Goal: Transaction & Acquisition: Purchase product/service

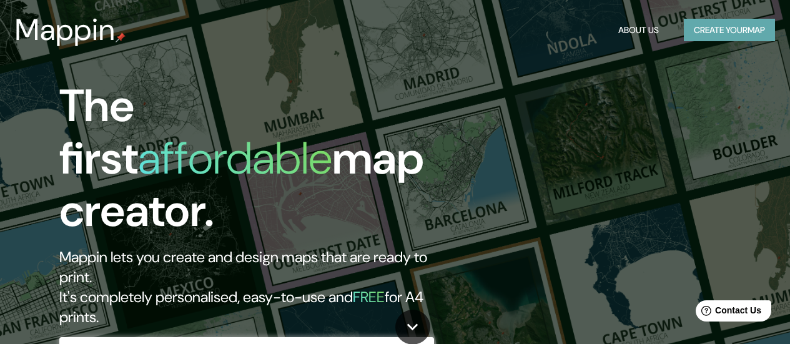
click at [729, 29] on button "Create your map" at bounding box center [729, 30] width 91 height 23
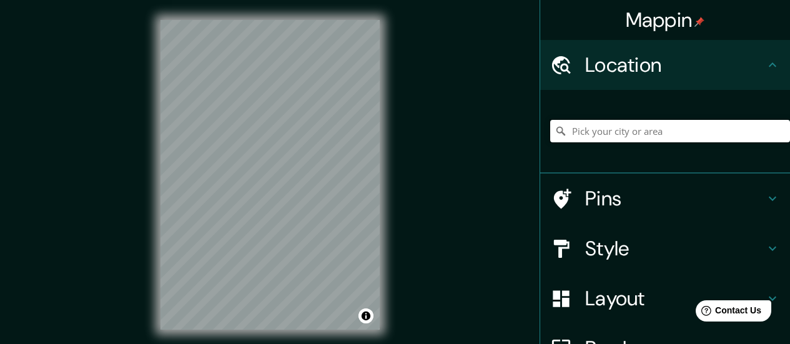
click at [586, 127] on input "Pick your city or area" at bounding box center [670, 131] width 240 height 22
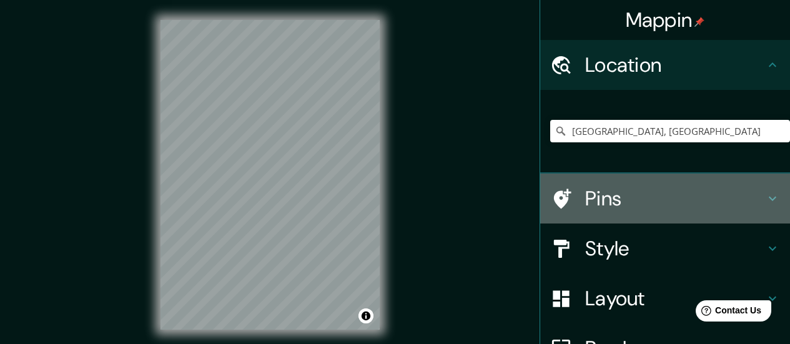
click at [603, 201] on h4 "Pins" at bounding box center [675, 198] width 180 height 25
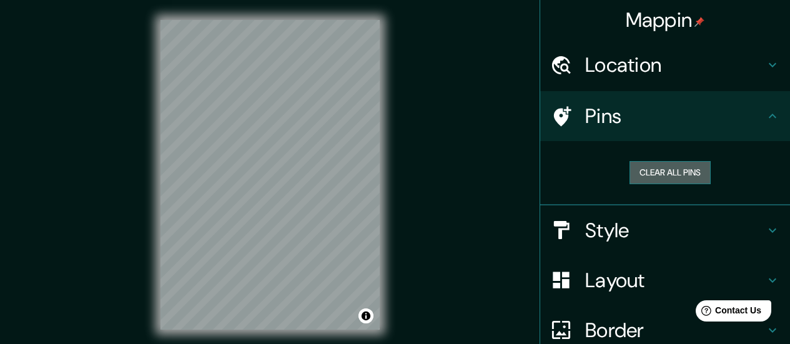
click at [672, 175] on button "Clear all pins" at bounding box center [669, 172] width 81 height 23
click at [661, 168] on button "Clear all pins" at bounding box center [669, 172] width 81 height 23
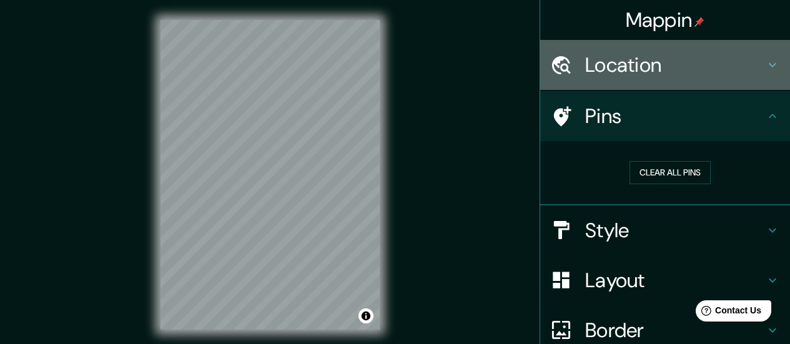
click at [687, 63] on h4 "Location" at bounding box center [675, 64] width 180 height 25
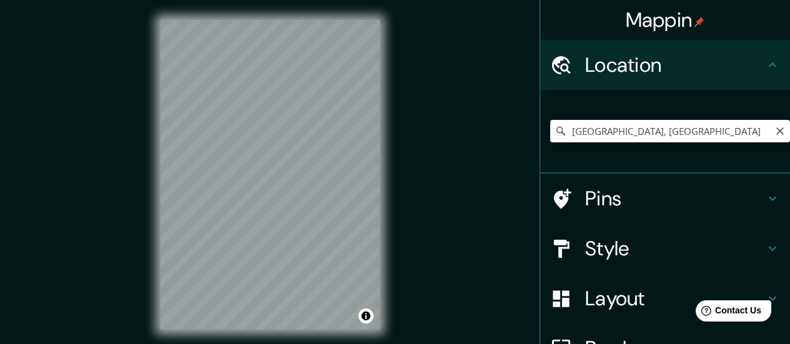
click at [649, 131] on input "[GEOGRAPHIC_DATA], [GEOGRAPHIC_DATA]" at bounding box center [670, 131] width 240 height 22
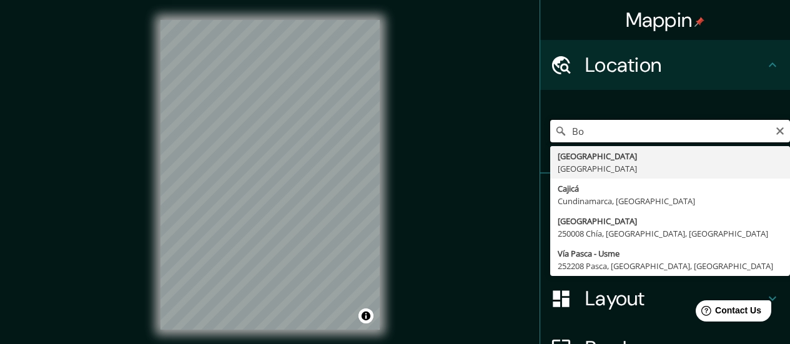
type input "B"
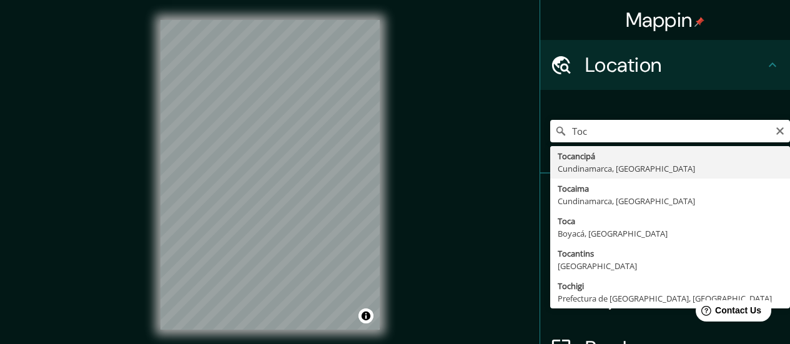
type input "Tocancipá, [GEOGRAPHIC_DATA], [GEOGRAPHIC_DATA]"
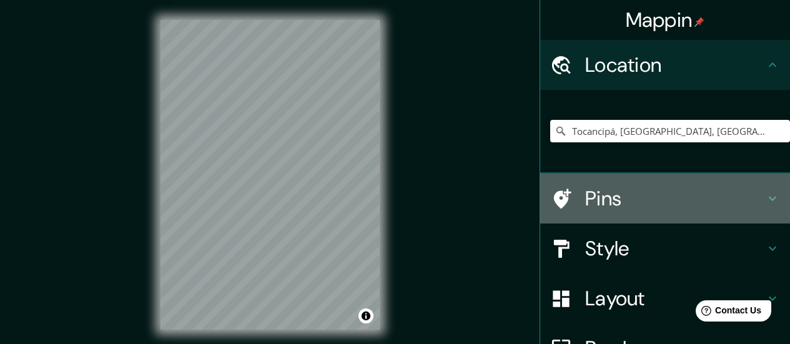
click at [651, 195] on h4 "Pins" at bounding box center [675, 198] width 180 height 25
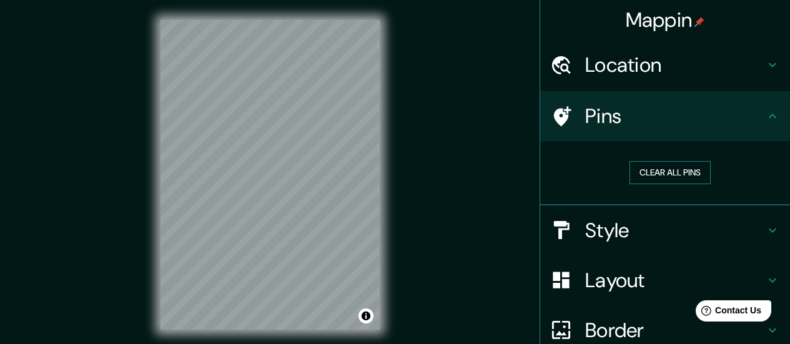
click at [634, 174] on button "Clear all pins" at bounding box center [669, 172] width 81 height 23
click at [556, 124] on icon at bounding box center [561, 117] width 22 height 22
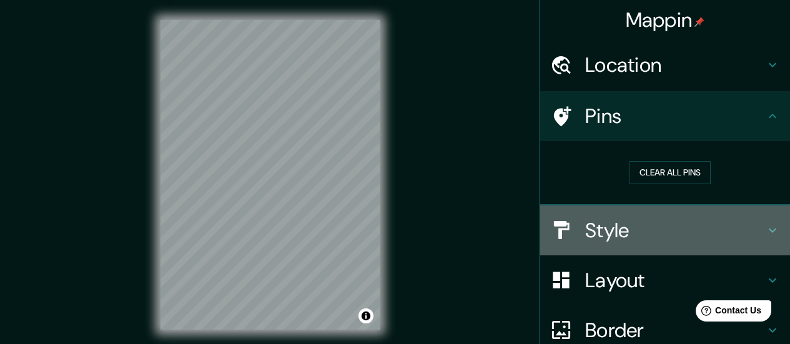
click at [712, 227] on h4 "Style" at bounding box center [675, 230] width 180 height 25
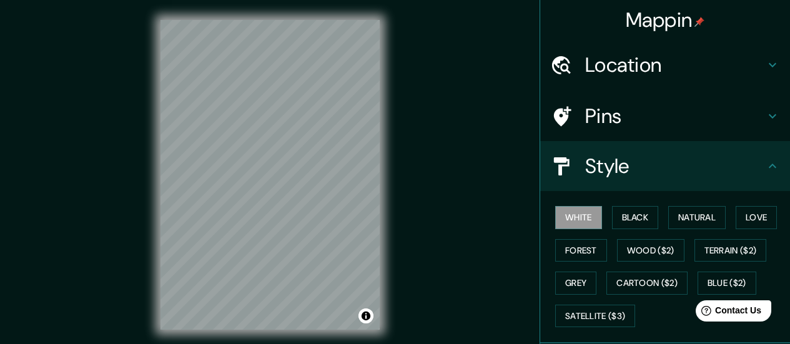
scroll to position [62, 0]
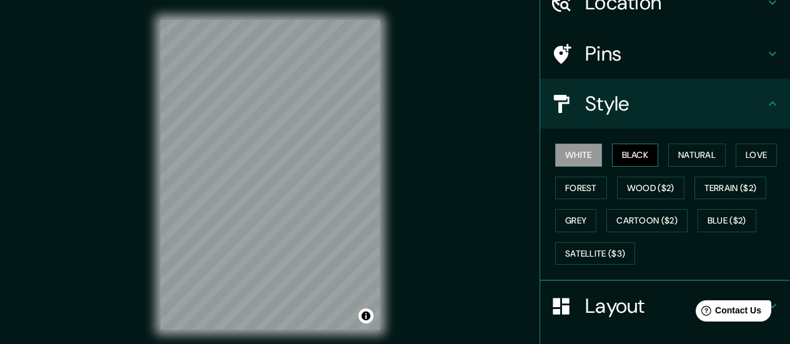
click at [638, 154] on button "Black" at bounding box center [635, 155] width 47 height 23
click at [569, 152] on button "White" at bounding box center [578, 155] width 47 height 23
click at [692, 155] on button "Natural" at bounding box center [696, 155] width 57 height 23
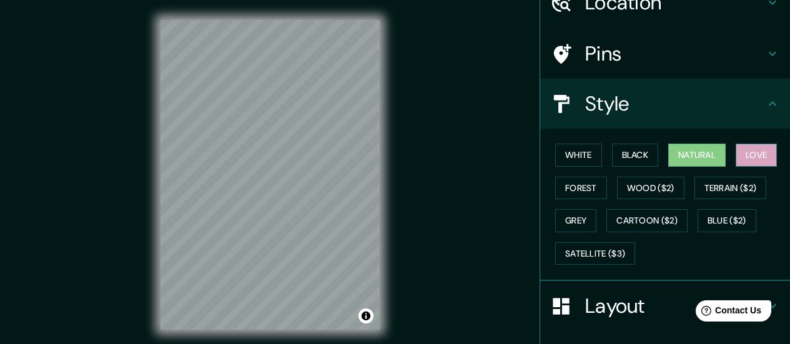
click at [749, 159] on button "Love" at bounding box center [756, 155] width 41 height 23
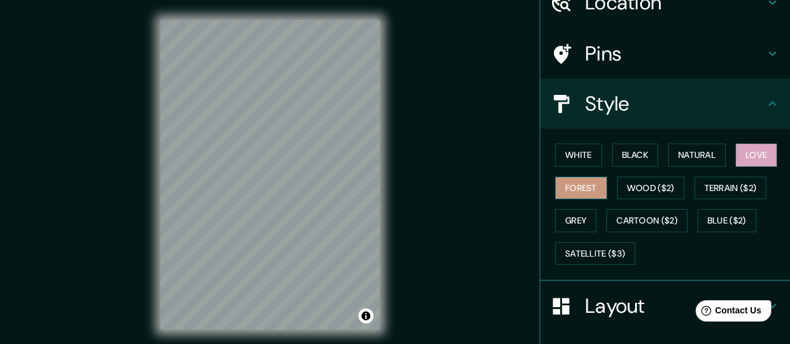
click at [580, 187] on button "Forest" at bounding box center [581, 188] width 52 height 23
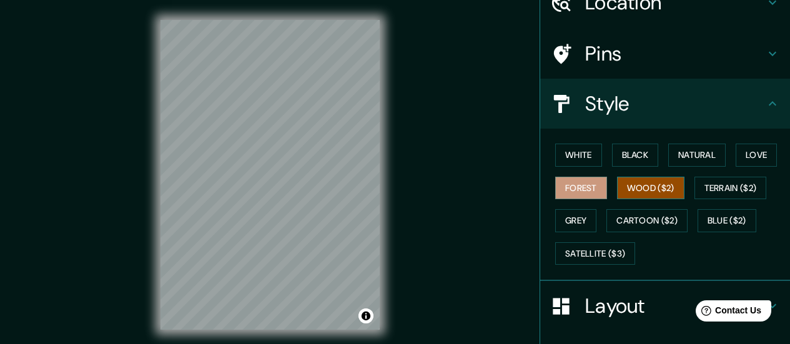
click at [655, 187] on button "Wood ($2)" at bounding box center [650, 188] width 67 height 23
click at [577, 227] on button "Grey" at bounding box center [575, 220] width 41 height 23
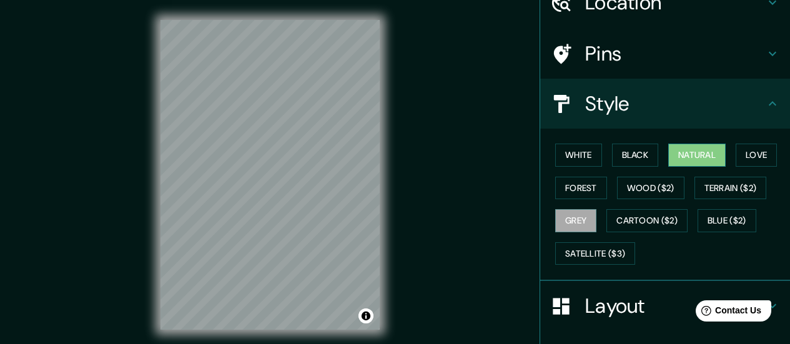
click at [685, 150] on button "Natural" at bounding box center [696, 155] width 57 height 23
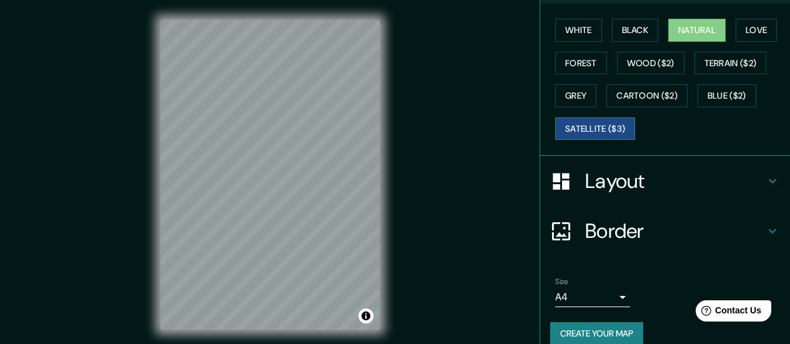
click at [590, 133] on button "Satellite ($3)" at bounding box center [595, 128] width 80 height 23
click at [363, 315] on button "Toggle attribution" at bounding box center [365, 315] width 15 height 15
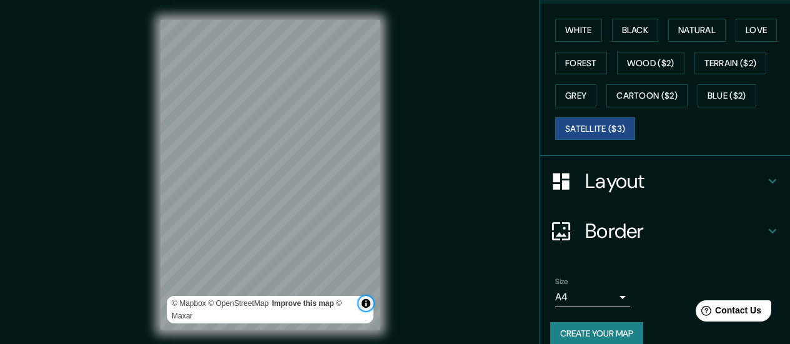
click at [368, 305] on button "Toggle attribution" at bounding box center [365, 303] width 15 height 15
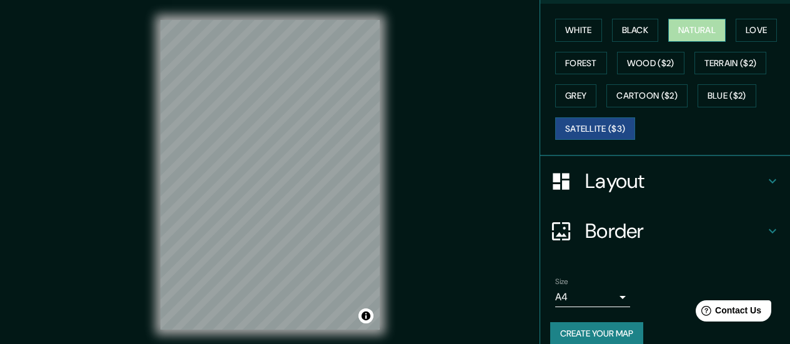
click at [698, 28] on button "Natural" at bounding box center [696, 30] width 57 height 23
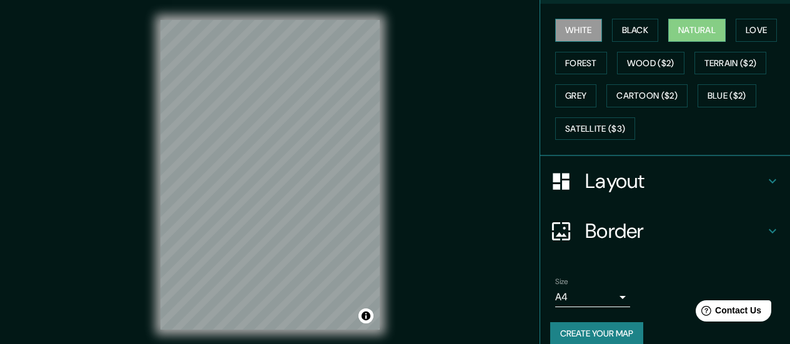
click at [585, 27] on button "White" at bounding box center [578, 30] width 47 height 23
click at [749, 187] on h4 "Layout" at bounding box center [675, 181] width 180 height 25
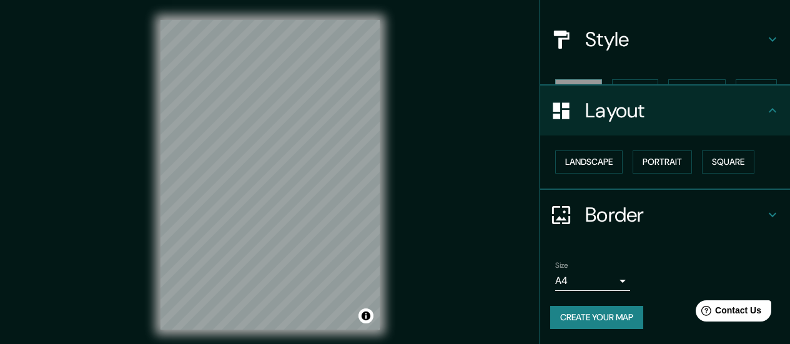
scroll to position [105, 0]
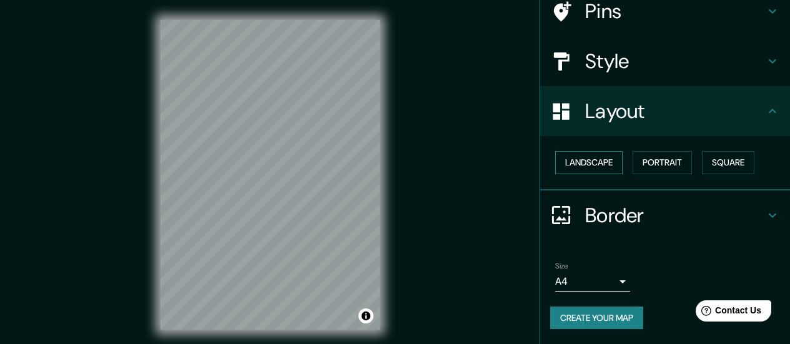
click at [579, 159] on button "Landscape" at bounding box center [588, 162] width 67 height 23
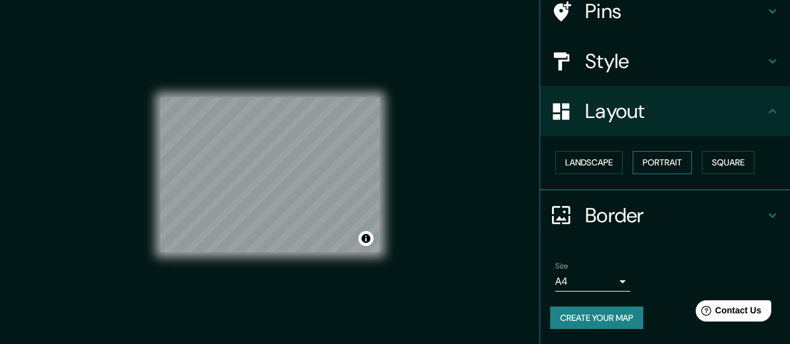
click at [661, 165] on button "Portrait" at bounding box center [661, 162] width 59 height 23
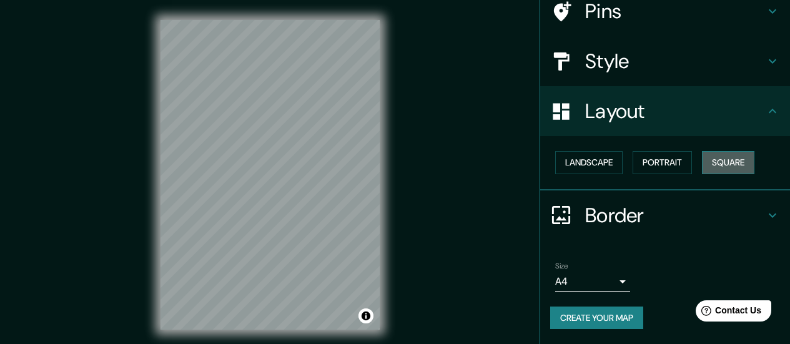
click at [714, 162] on button "Square" at bounding box center [728, 162] width 52 height 23
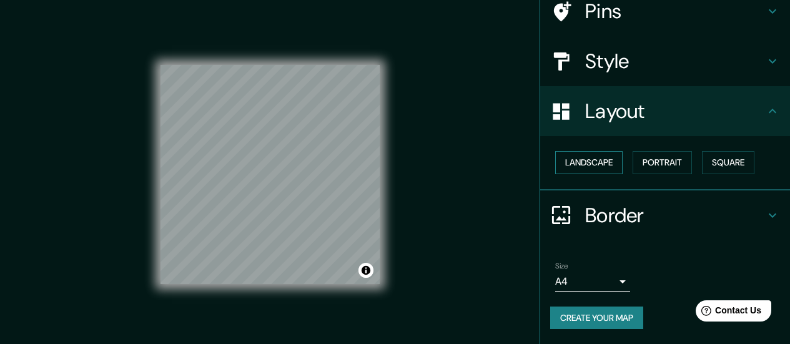
click at [583, 160] on button "Landscape" at bounding box center [588, 162] width 67 height 23
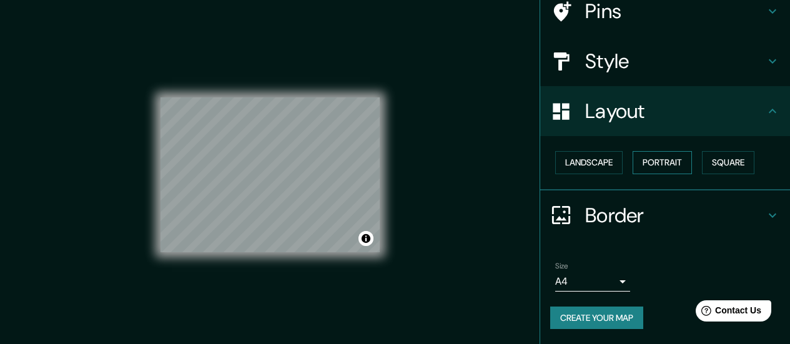
click at [657, 160] on button "Portrait" at bounding box center [661, 162] width 59 height 23
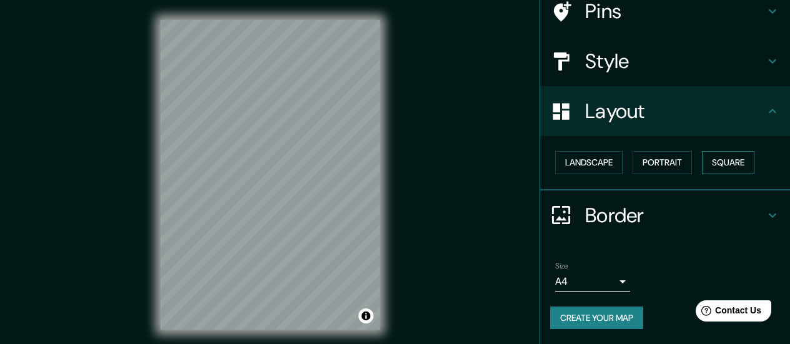
click at [731, 164] on button "Square" at bounding box center [728, 162] width 52 height 23
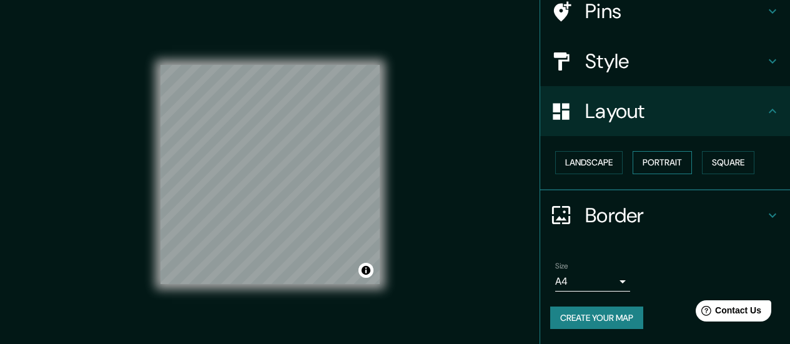
click at [646, 162] on button "Portrait" at bounding box center [661, 162] width 59 height 23
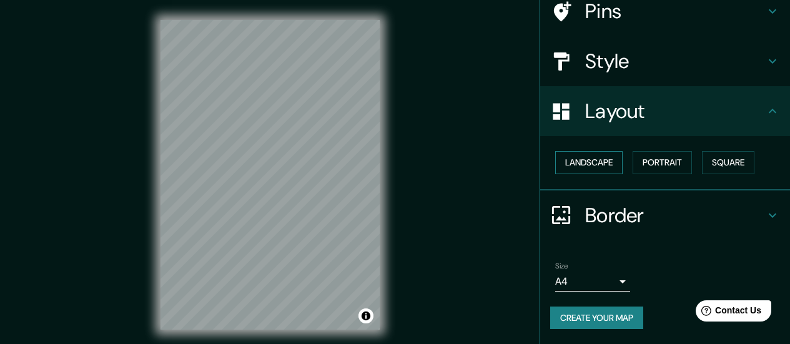
click at [583, 162] on button "Landscape" at bounding box center [588, 162] width 67 height 23
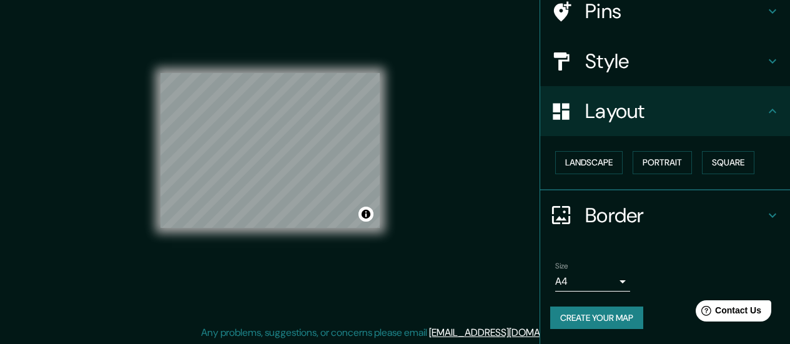
scroll to position [26, 0]
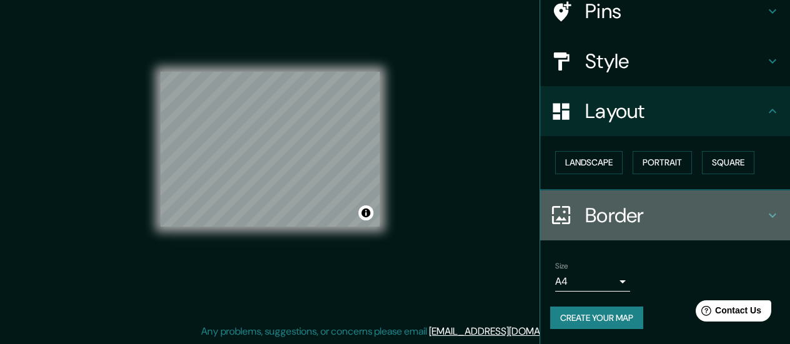
click at [691, 216] on h4 "Border" at bounding box center [675, 215] width 180 height 25
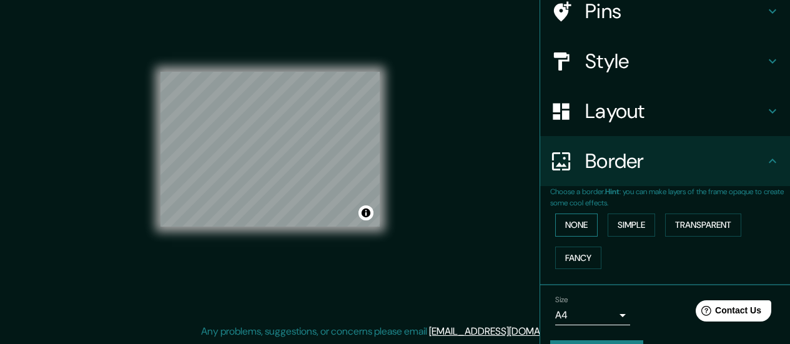
click at [571, 224] on button "None" at bounding box center [576, 225] width 42 height 23
click at [628, 220] on button "Simple" at bounding box center [631, 225] width 47 height 23
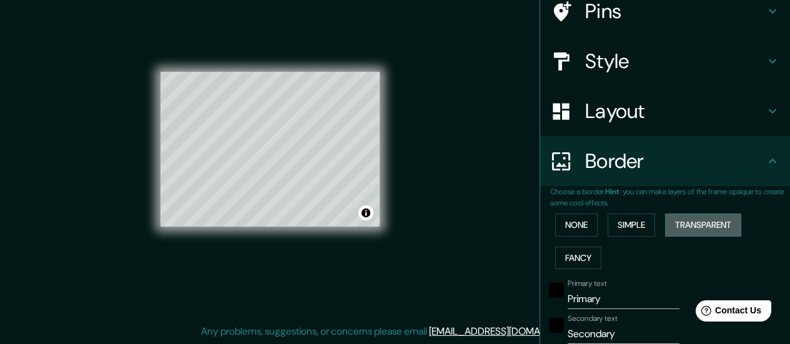
click at [700, 228] on button "Transparent" at bounding box center [703, 225] width 76 height 23
click at [576, 266] on button "Fancy" at bounding box center [578, 258] width 46 height 23
click at [573, 237] on div "None Simple Transparent Fancy" at bounding box center [670, 242] width 240 height 66
click at [575, 227] on button "None" at bounding box center [576, 225] width 42 height 23
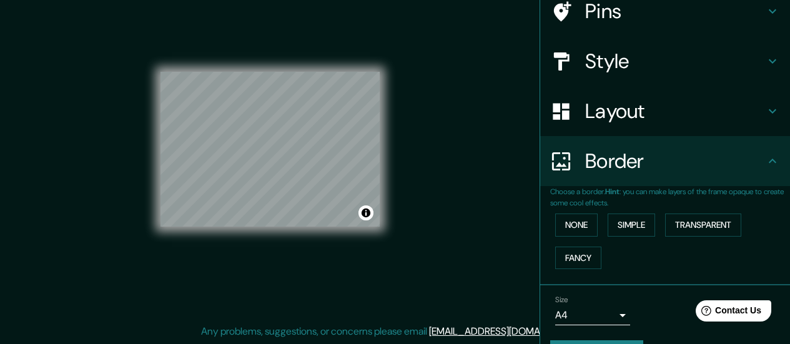
scroll to position [139, 0]
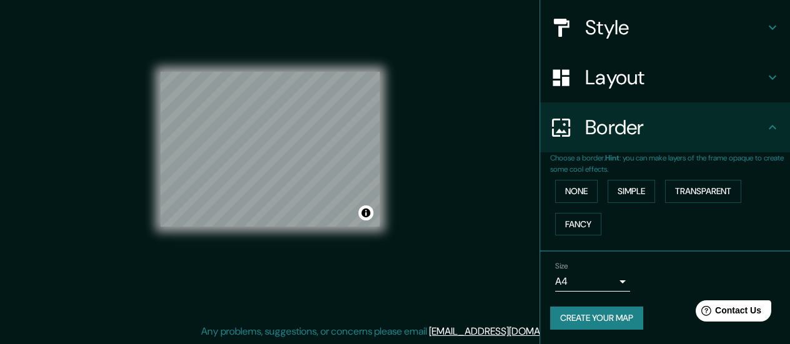
click at [612, 283] on body "Mappin Location [GEOGRAPHIC_DATA], [GEOGRAPHIC_DATA], [GEOGRAPHIC_DATA] Pins St…" at bounding box center [395, 146] width 790 height 344
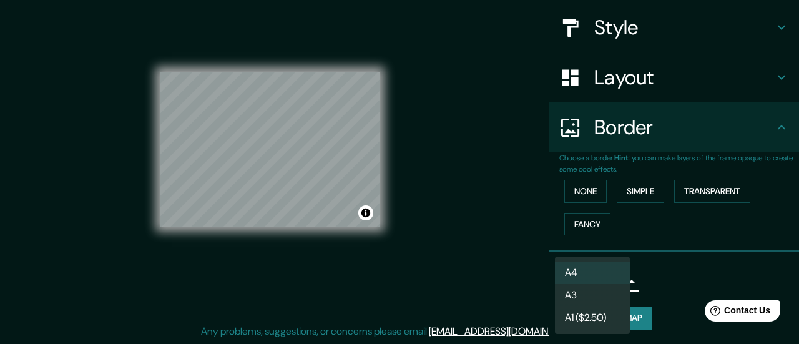
click at [624, 273] on li "A4" at bounding box center [592, 273] width 75 height 22
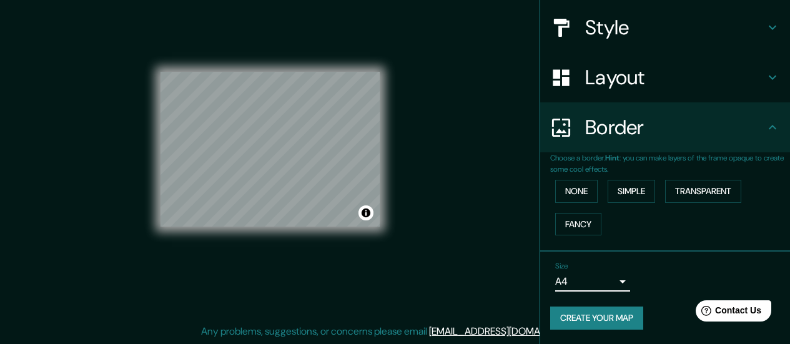
click at [684, 269] on div "Size A4 single" at bounding box center [665, 277] width 230 height 40
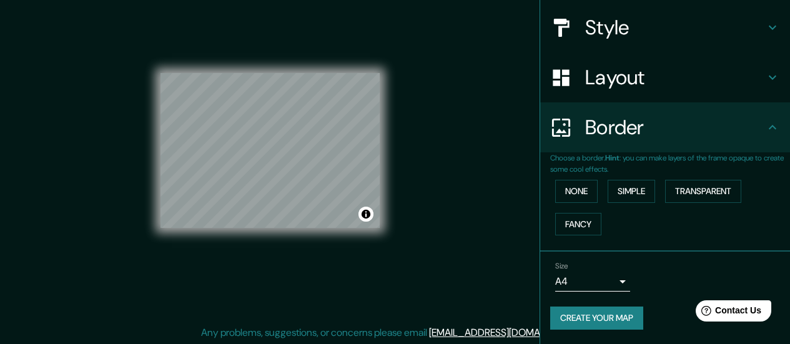
scroll to position [26, 0]
click at [619, 319] on button "Create your map" at bounding box center [596, 318] width 93 height 23
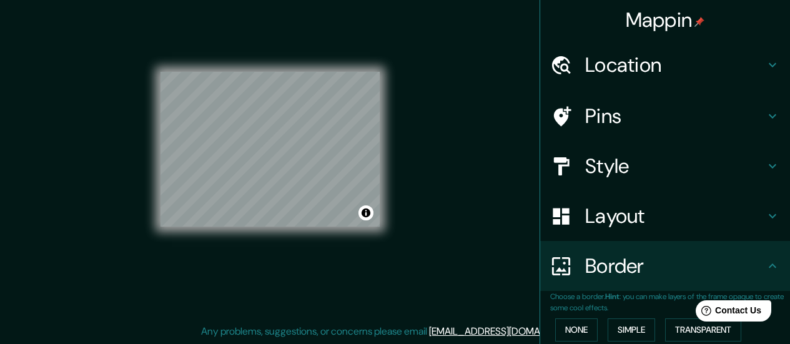
scroll to position [0, 0]
click at [642, 104] on h4 "Pins" at bounding box center [675, 116] width 180 height 25
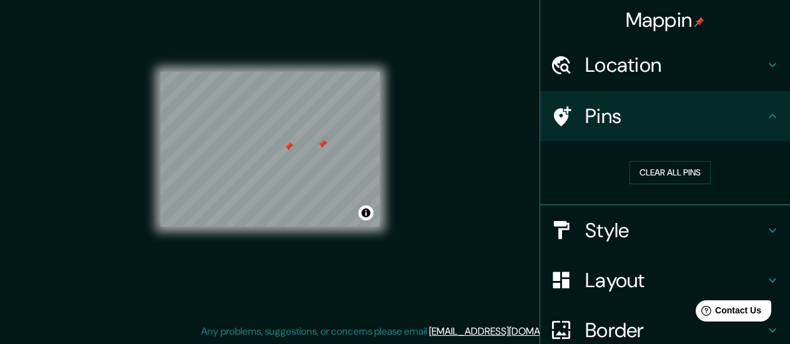
drag, startPoint x: 292, startPoint y: 144, endPoint x: 290, endPoint y: 150, distance: 6.5
click at [290, 150] on div at bounding box center [288, 147] width 10 height 10
click at [363, 142] on div at bounding box center [362, 141] width 10 height 10
click at [278, 147] on div at bounding box center [276, 147] width 10 height 10
click at [637, 165] on button "Clear all pins" at bounding box center [669, 172] width 81 height 23
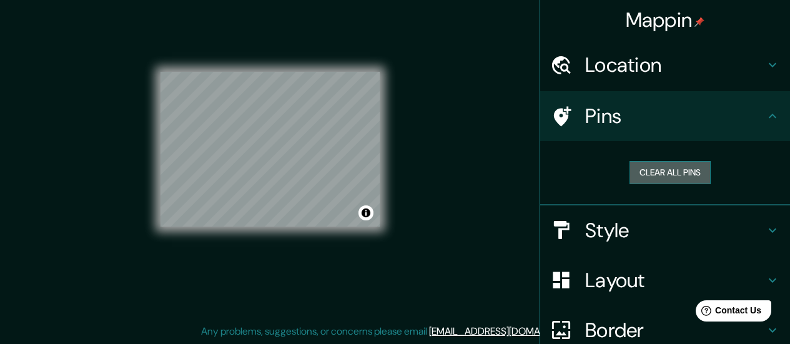
click at [641, 175] on button "Clear all pins" at bounding box center [669, 172] width 81 height 23
click at [650, 173] on button "Clear all pins" at bounding box center [669, 172] width 81 height 23
drag, startPoint x: 381, startPoint y: 169, endPoint x: 467, endPoint y: 193, distance: 89.4
click at [466, 194] on div "Mappin Location [GEOGRAPHIC_DATA], [GEOGRAPHIC_DATA], [GEOGRAPHIC_DATA] Pins Cl…" at bounding box center [395, 159] width 790 height 370
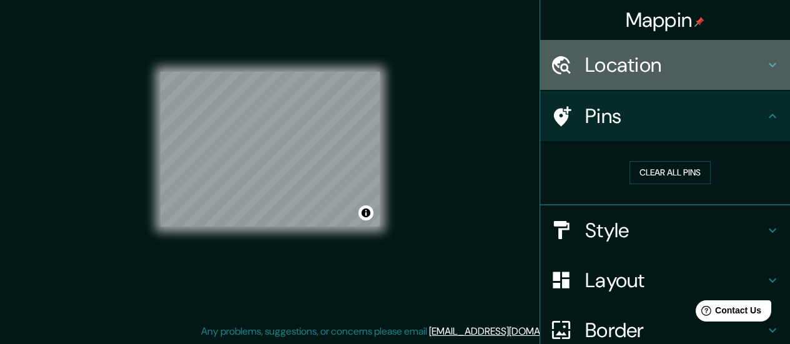
click at [722, 66] on h4 "Location" at bounding box center [675, 64] width 180 height 25
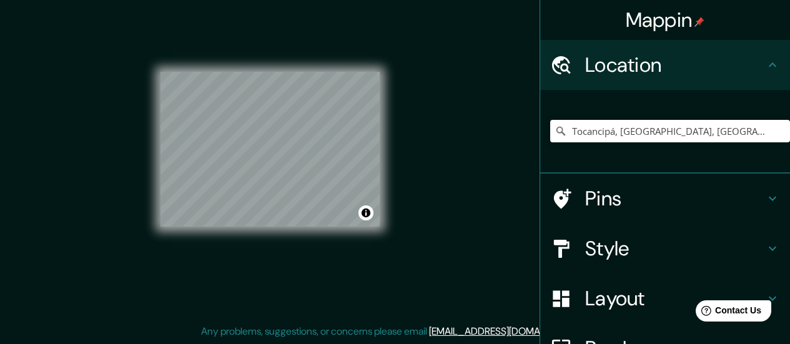
click at [722, 66] on h4 "Location" at bounding box center [675, 64] width 180 height 25
click at [699, 195] on h4 "Pins" at bounding box center [675, 198] width 180 height 25
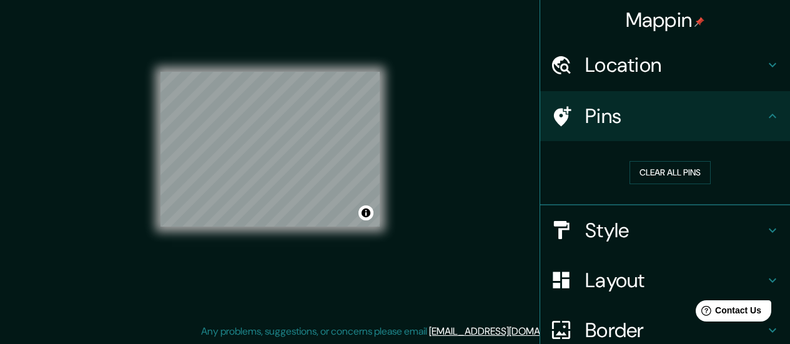
click at [662, 116] on h4 "Pins" at bounding box center [675, 116] width 180 height 25
click at [676, 229] on h4 "Style" at bounding box center [675, 230] width 180 height 25
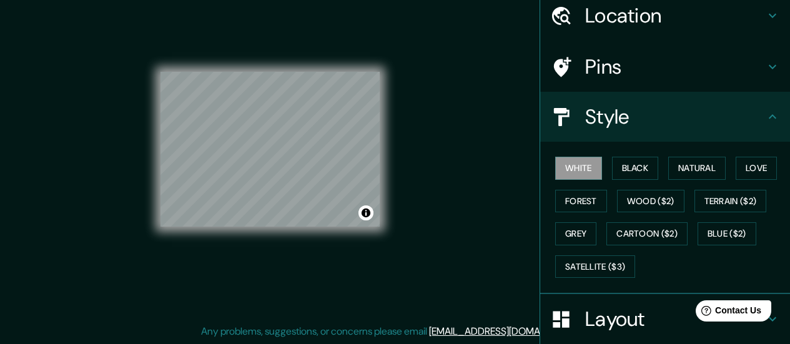
scroll to position [62, 0]
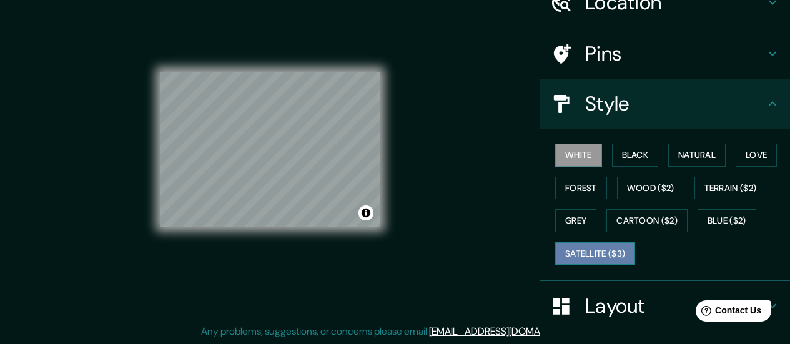
click at [592, 243] on button "Satellite ($3)" at bounding box center [595, 253] width 80 height 23
